Goal: Task Accomplishment & Management: Manage account settings

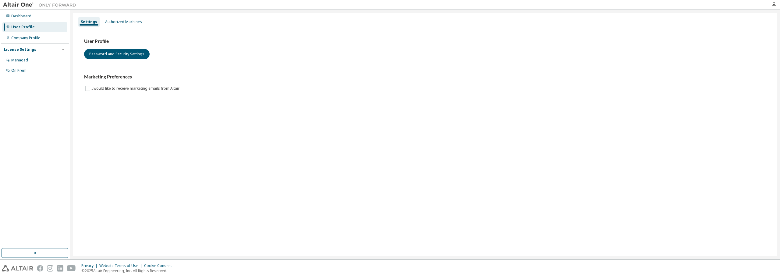
click at [27, 6] on img at bounding box center [41, 5] width 76 height 6
